Goal: Information Seeking & Learning: Find specific fact

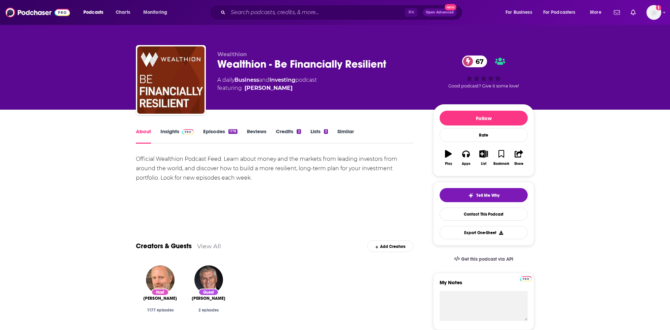
click at [176, 132] on link "Insights" at bounding box center [176, 135] width 33 height 15
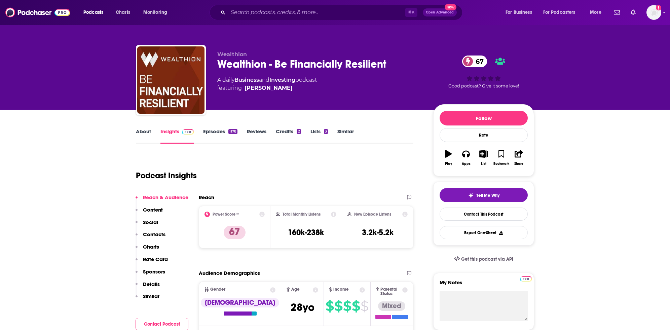
click at [221, 133] on link "Episodes 1178" at bounding box center [220, 135] width 34 height 15
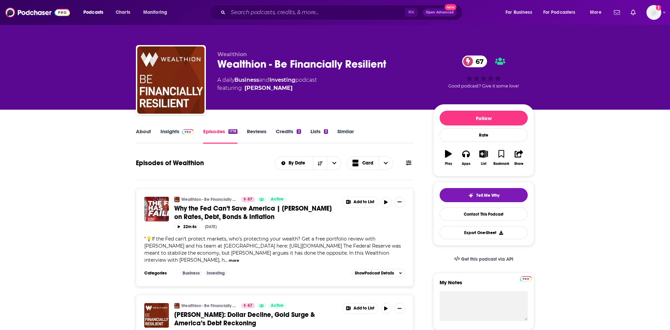
click at [177, 131] on link "Insights" at bounding box center [176, 135] width 33 height 15
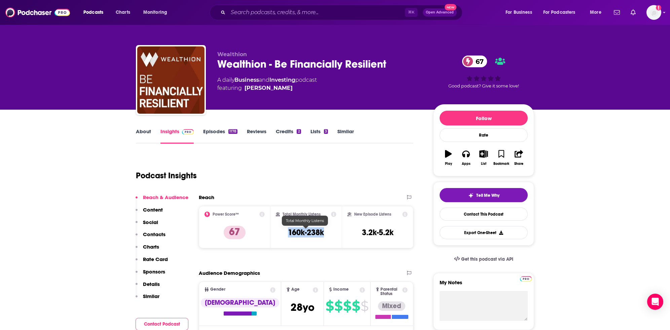
drag, startPoint x: 288, startPoint y: 232, endPoint x: 323, endPoint y: 232, distance: 35.0
click at [323, 232] on h3 "160k-238k" at bounding box center [306, 232] width 36 height 10
copy h3 "160k-238k"
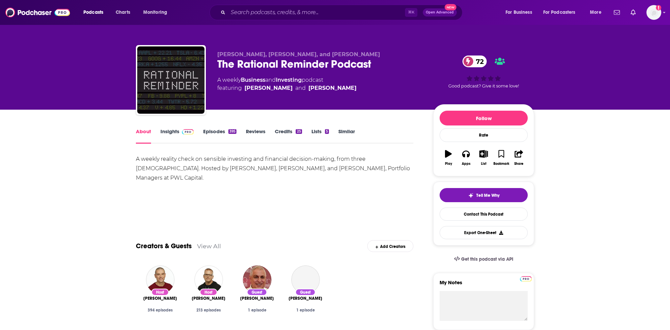
click at [180, 133] on span at bounding box center [186, 131] width 14 height 6
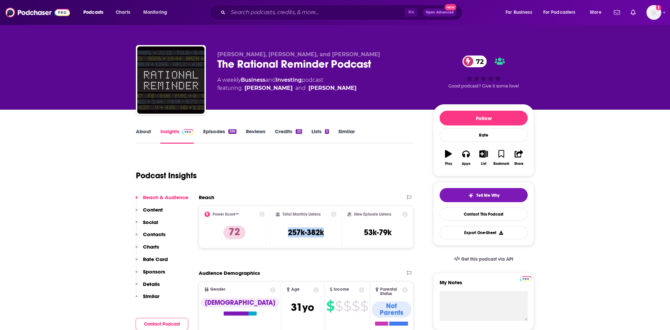
drag, startPoint x: 334, startPoint y: 237, endPoint x: 281, endPoint y: 231, distance: 53.1
click at [281, 231] on div "Total Monthly Listens 257k-382k" at bounding box center [306, 227] width 61 height 31
copy h3 "257k-382k"
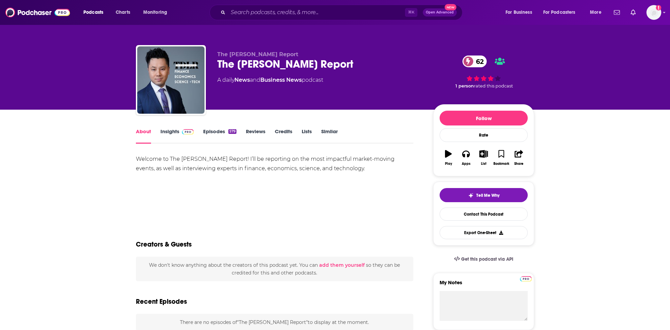
click at [173, 132] on link "Insights" at bounding box center [176, 135] width 33 height 15
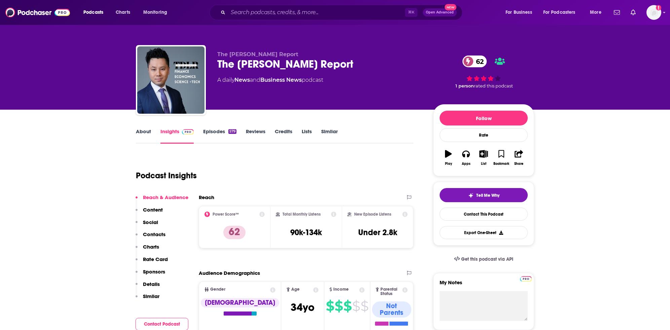
scroll to position [2, 0]
